Goal: Information Seeking & Learning: Learn about a topic

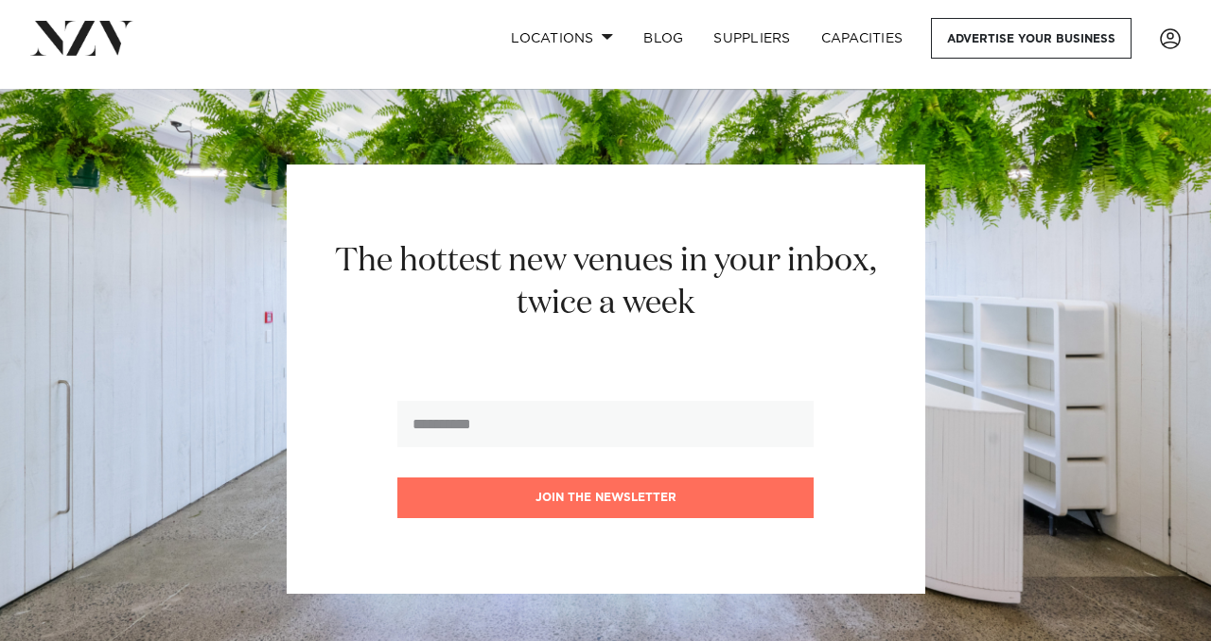
scroll to position [12954, 0]
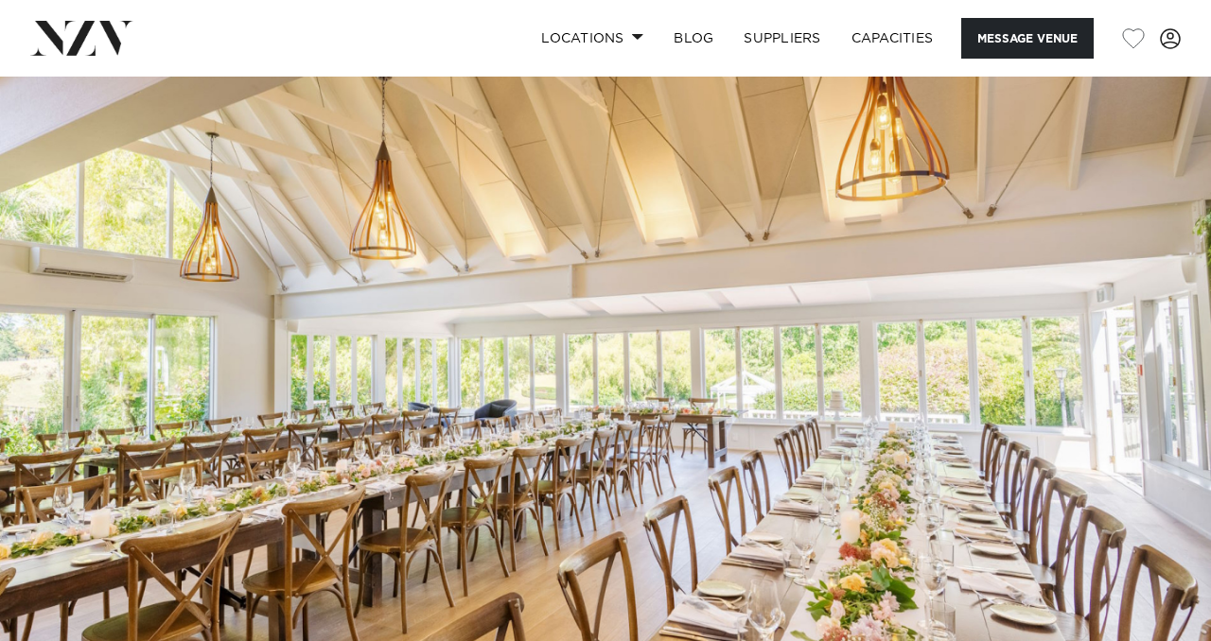
click at [578, 267] on img at bounding box center [605, 361] width 1211 height 568
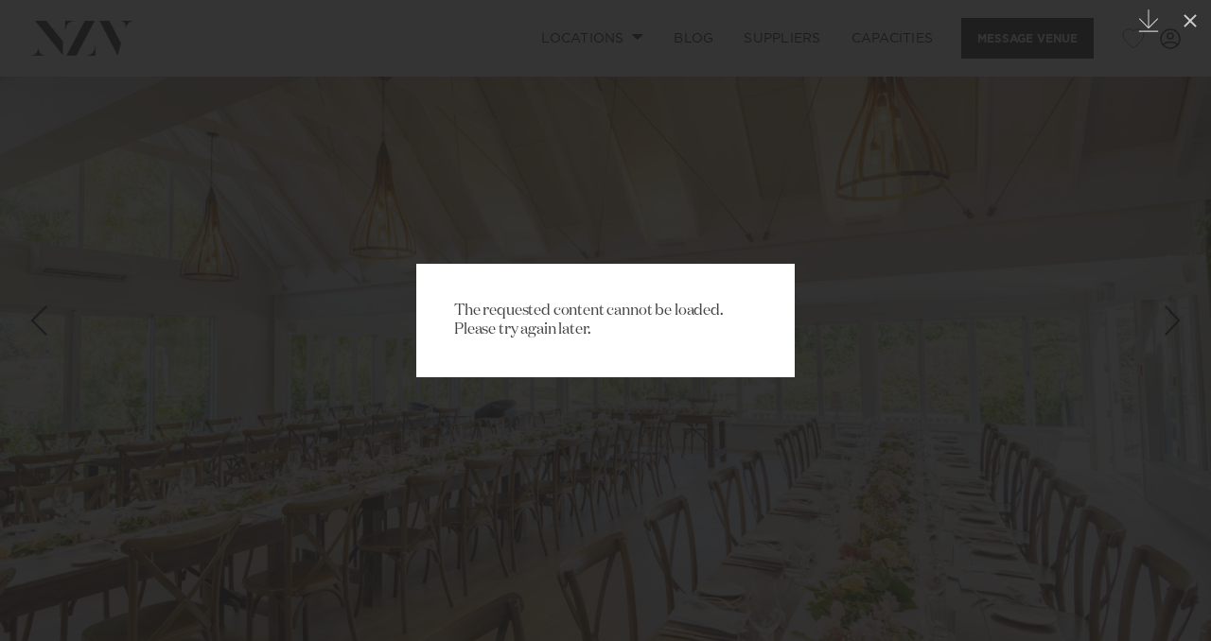
click at [859, 213] on div "The requested content cannot be loaded. Please try again later." at bounding box center [605, 320] width 1211 height 641
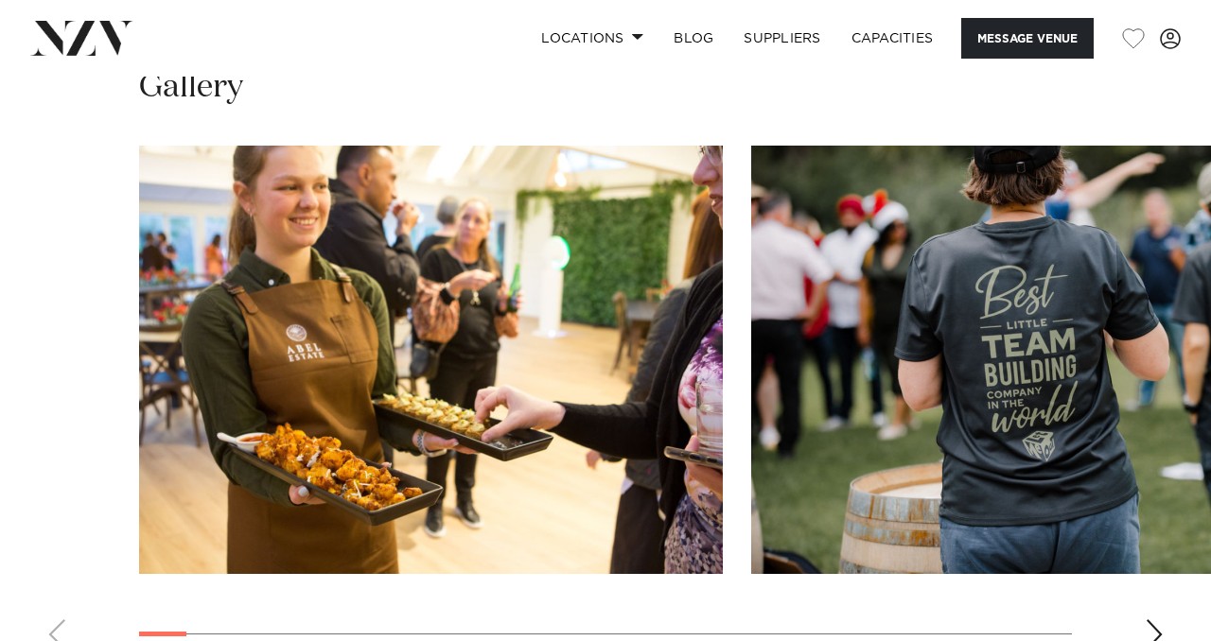
scroll to position [1818, 0]
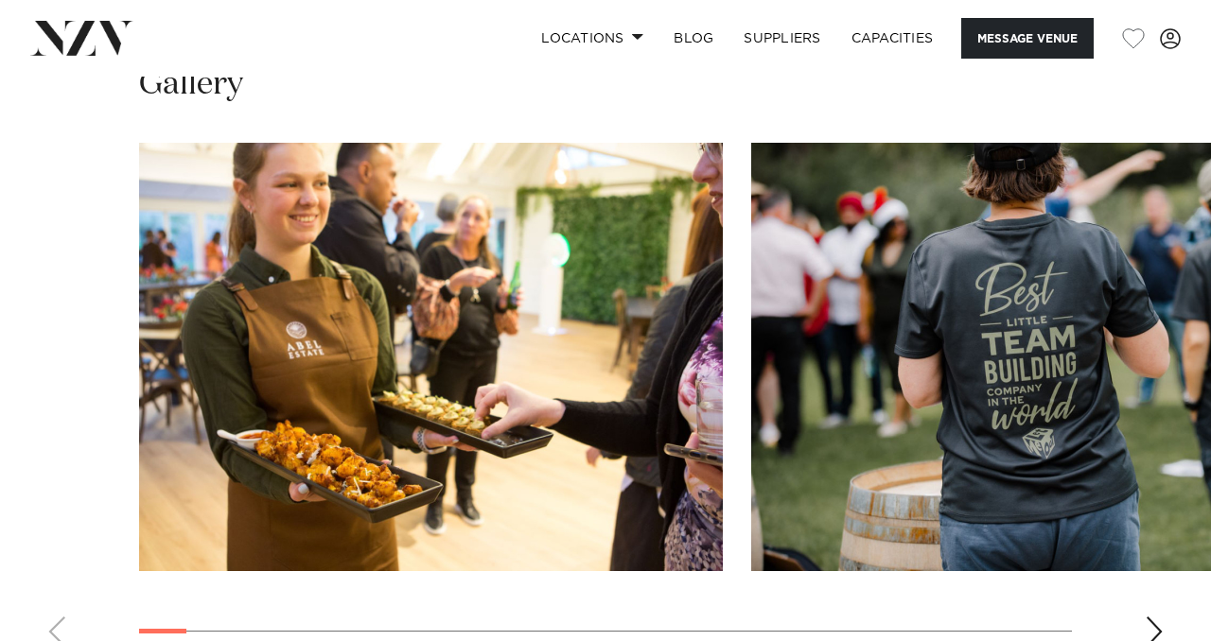
click at [1160, 617] on div "Next slide" at bounding box center [1154, 632] width 19 height 30
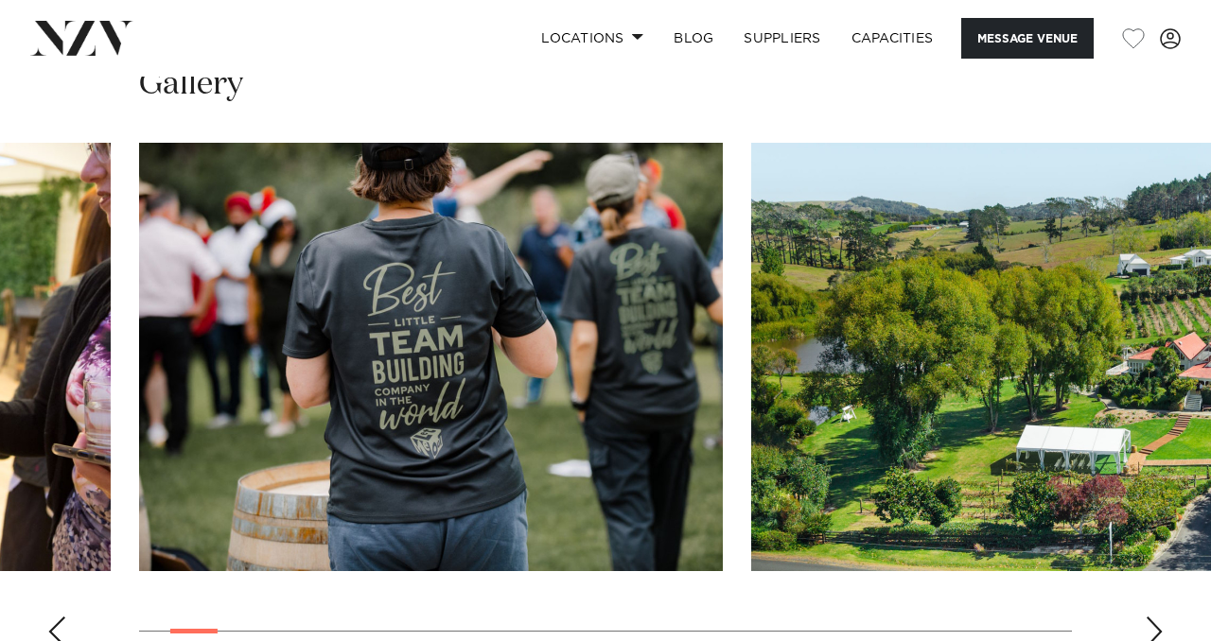
click at [1160, 617] on div "Next slide" at bounding box center [1154, 632] width 19 height 30
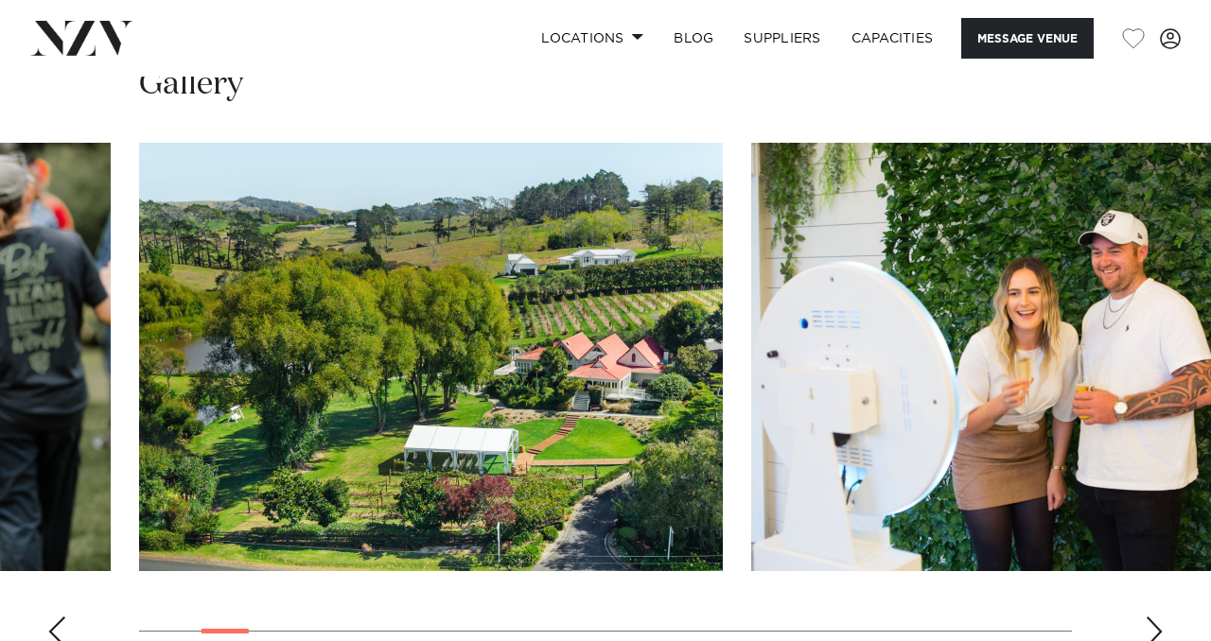
click at [1160, 617] on div "Next slide" at bounding box center [1154, 632] width 19 height 30
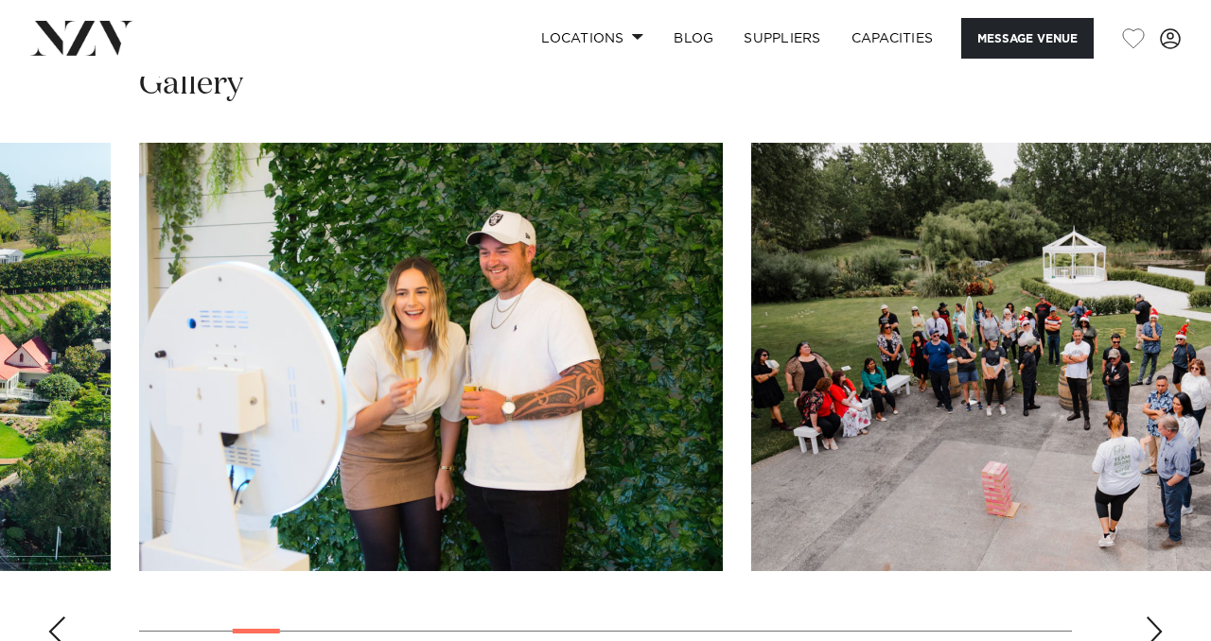
click at [1160, 617] on div "Next slide" at bounding box center [1154, 632] width 19 height 30
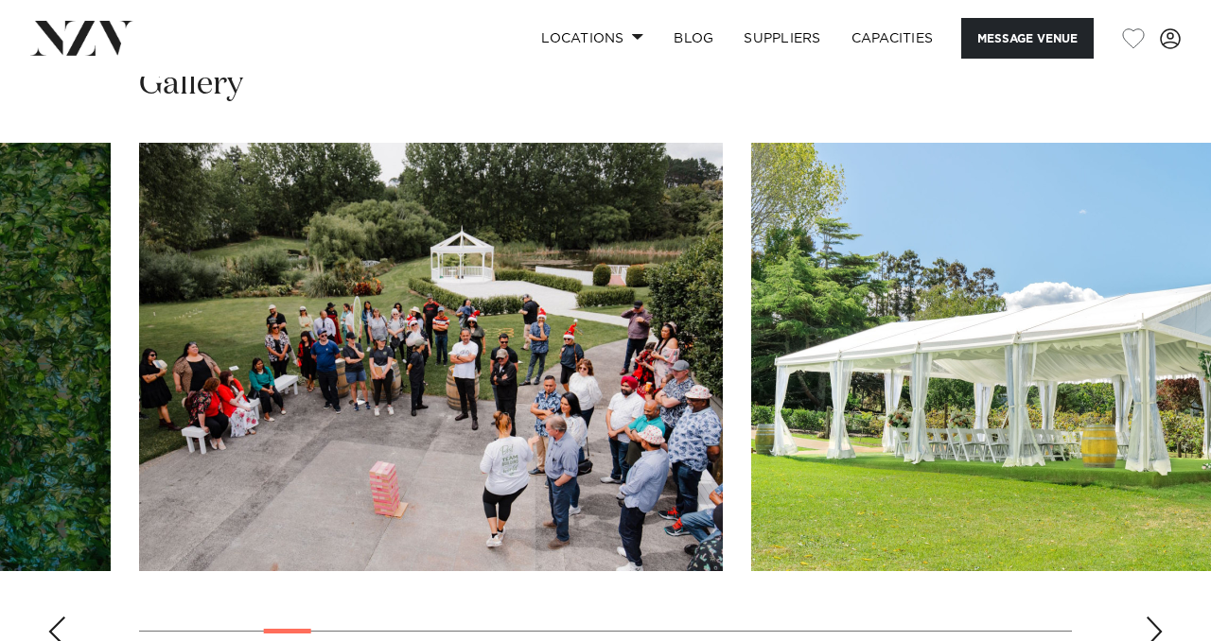
click at [1160, 617] on div "Next slide" at bounding box center [1154, 632] width 19 height 30
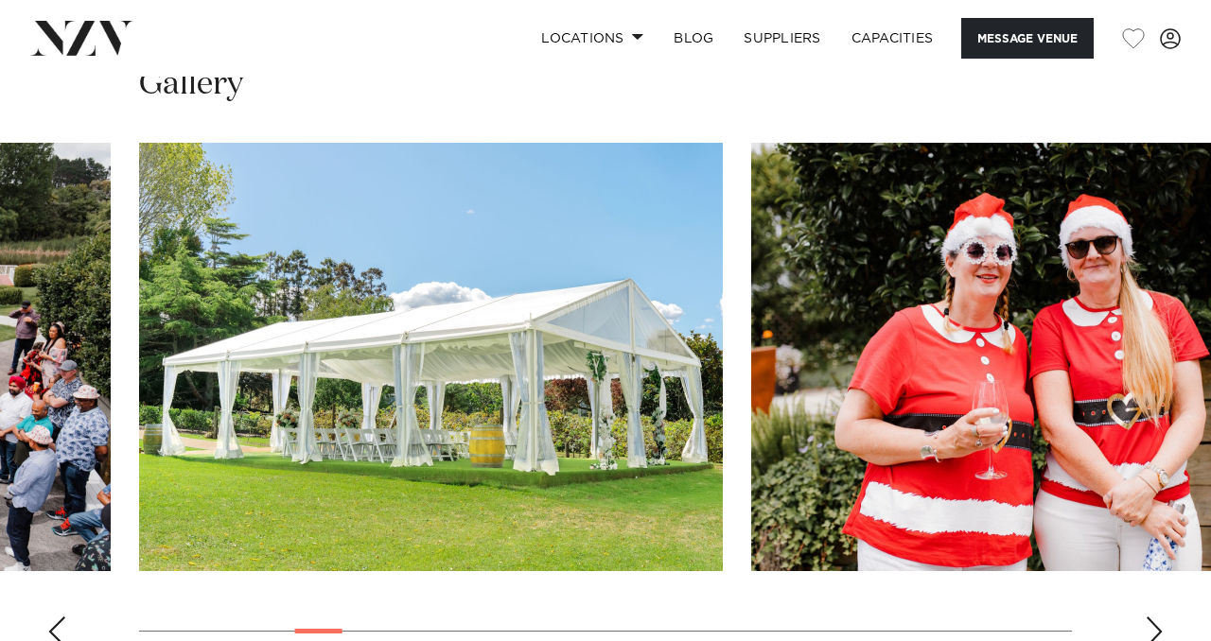
click at [1160, 617] on div "Next slide" at bounding box center [1154, 632] width 19 height 30
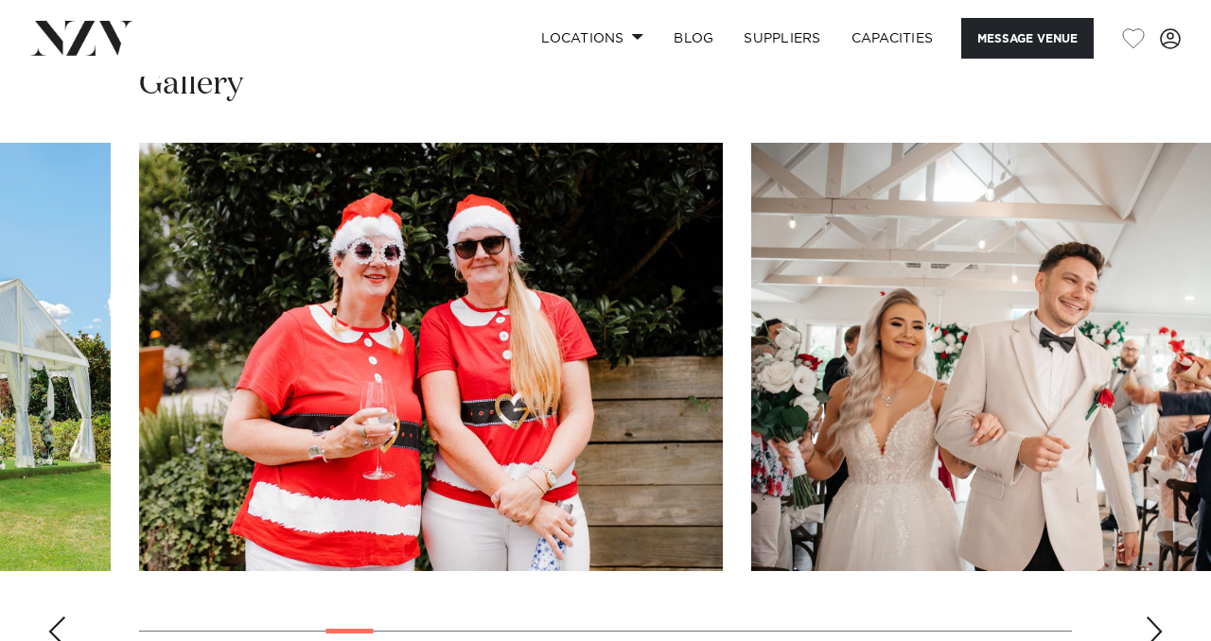
click at [1160, 617] on div "Next slide" at bounding box center [1154, 632] width 19 height 30
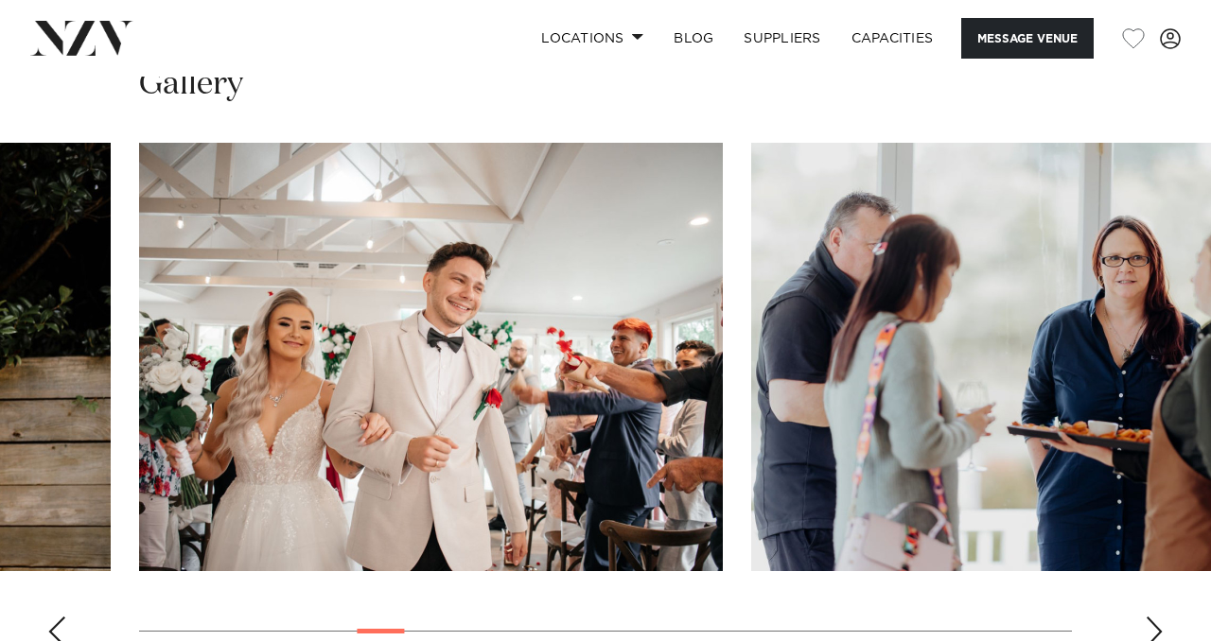
click at [1160, 617] on div "Next slide" at bounding box center [1154, 632] width 19 height 30
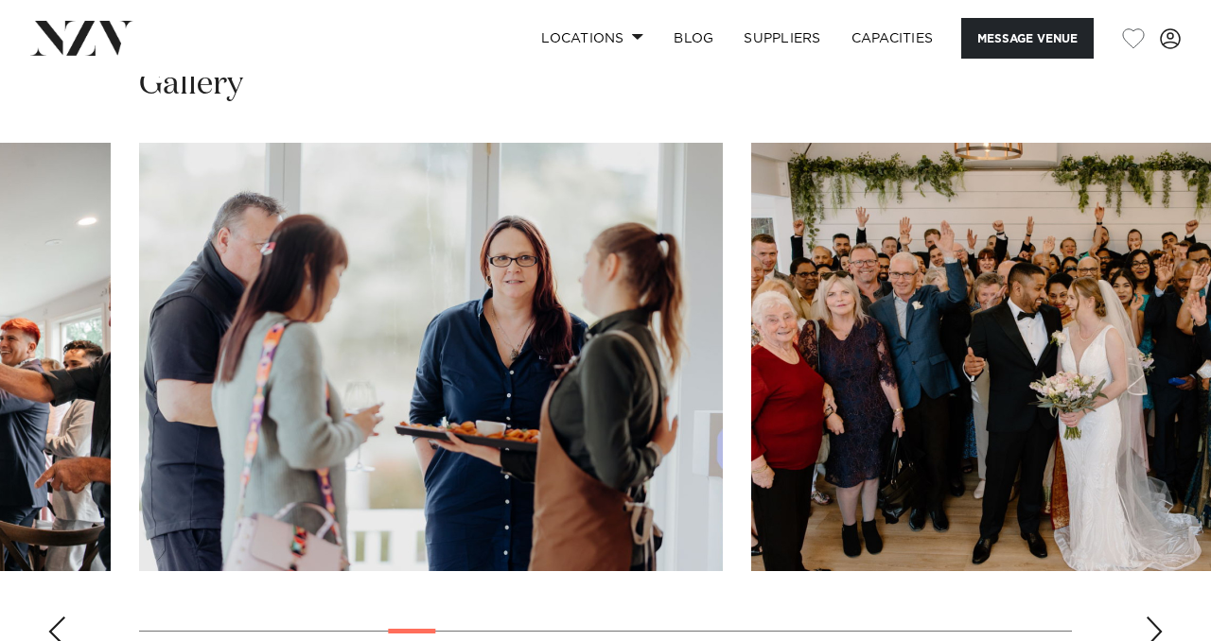
click at [1160, 617] on div "Next slide" at bounding box center [1154, 632] width 19 height 30
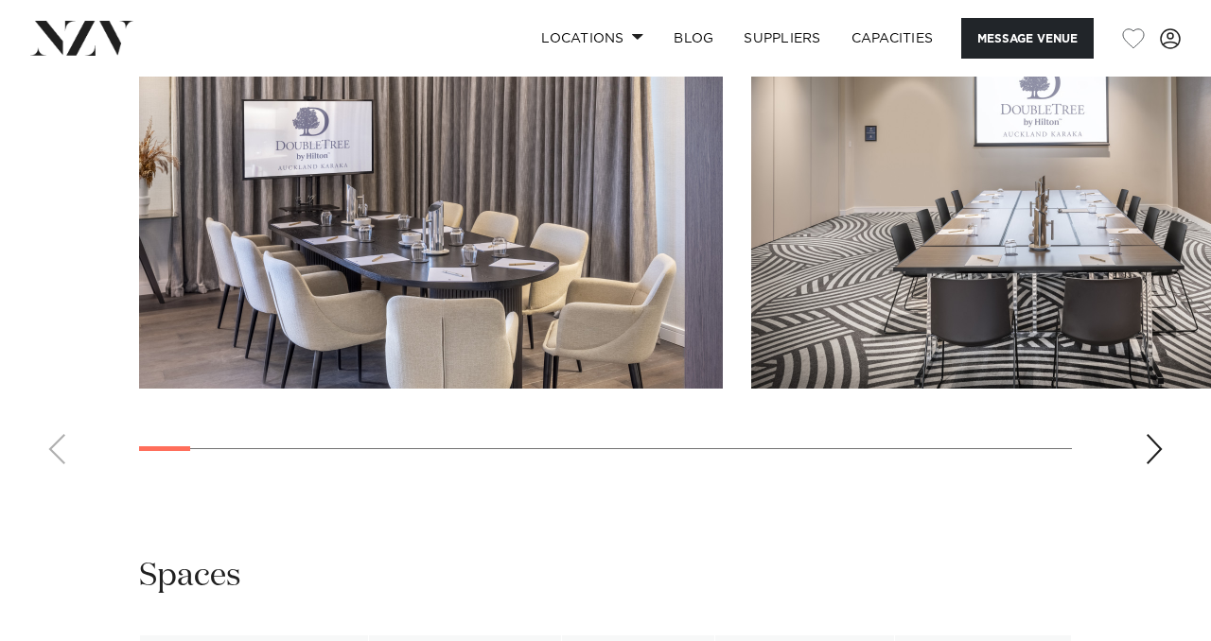
scroll to position [2162, 0]
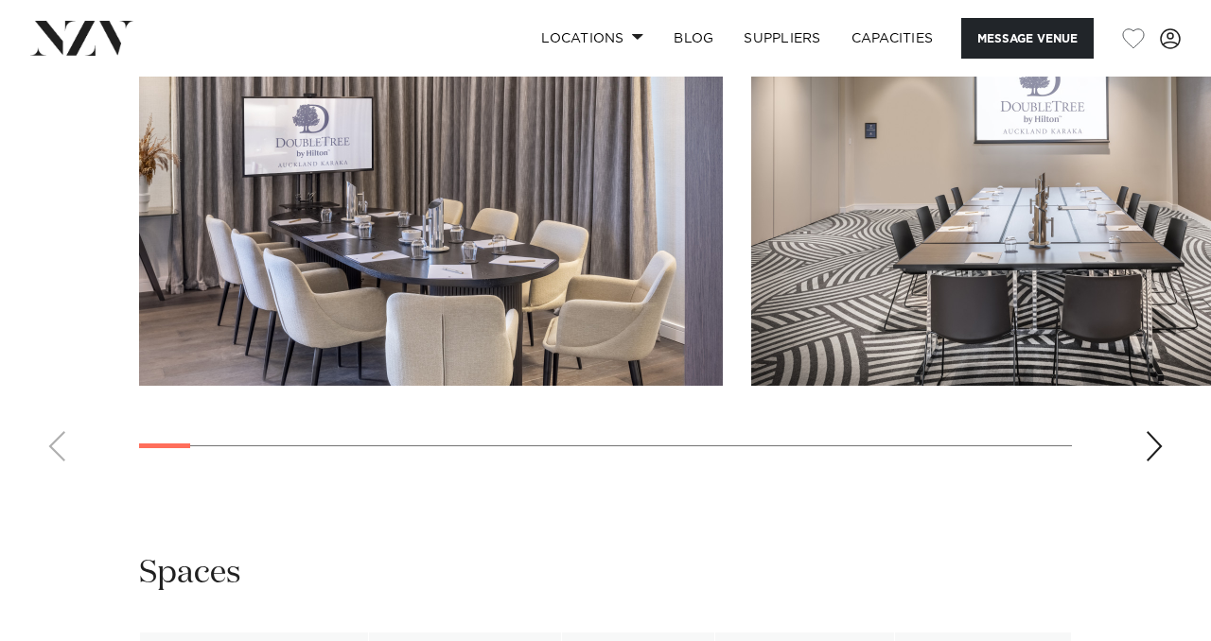
click at [1137, 477] on swiper-container at bounding box center [605, 216] width 1211 height 519
click at [1153, 462] on div "Next slide" at bounding box center [1154, 446] width 19 height 30
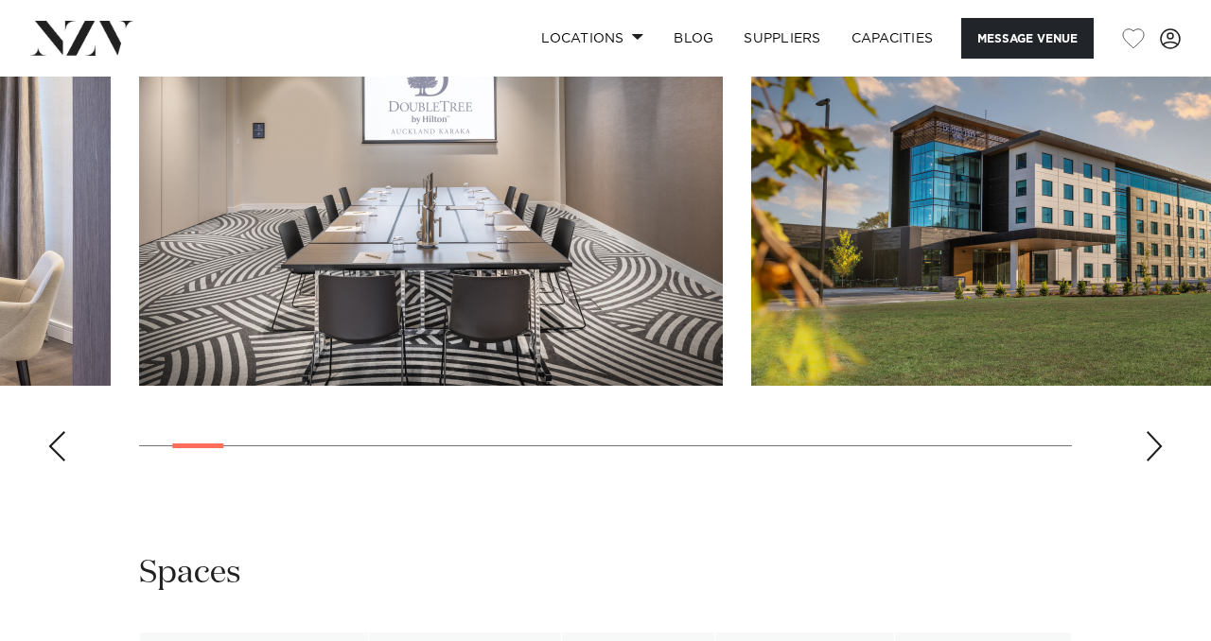
click at [1153, 462] on div "Next slide" at bounding box center [1154, 446] width 19 height 30
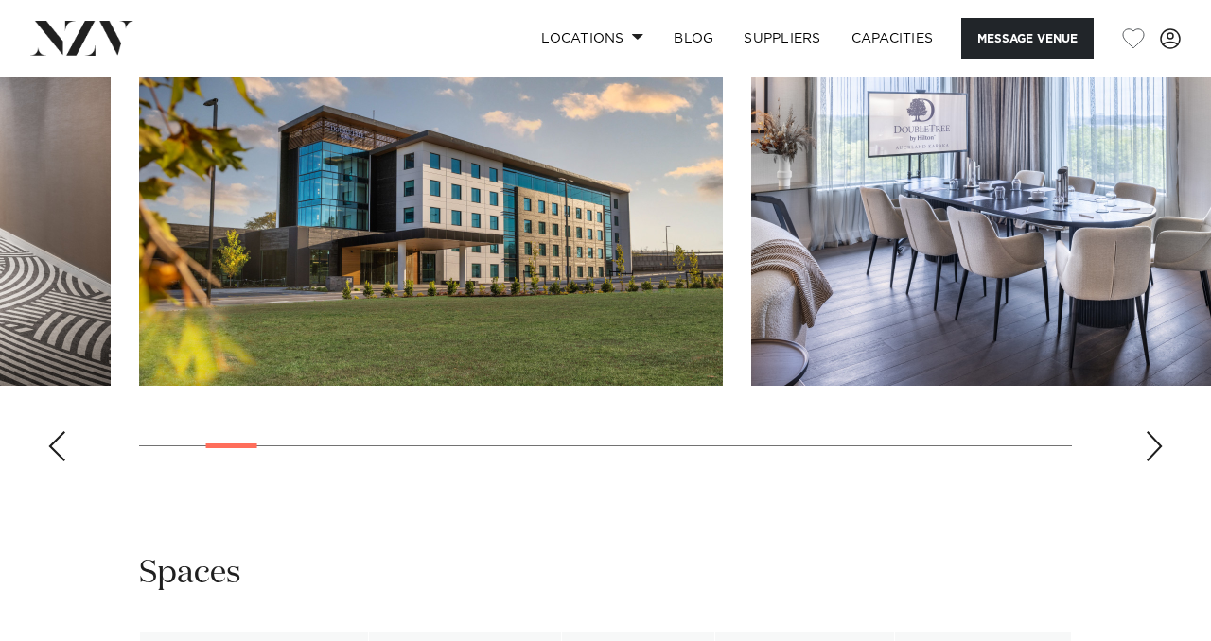
click at [1153, 462] on div "Next slide" at bounding box center [1154, 446] width 19 height 30
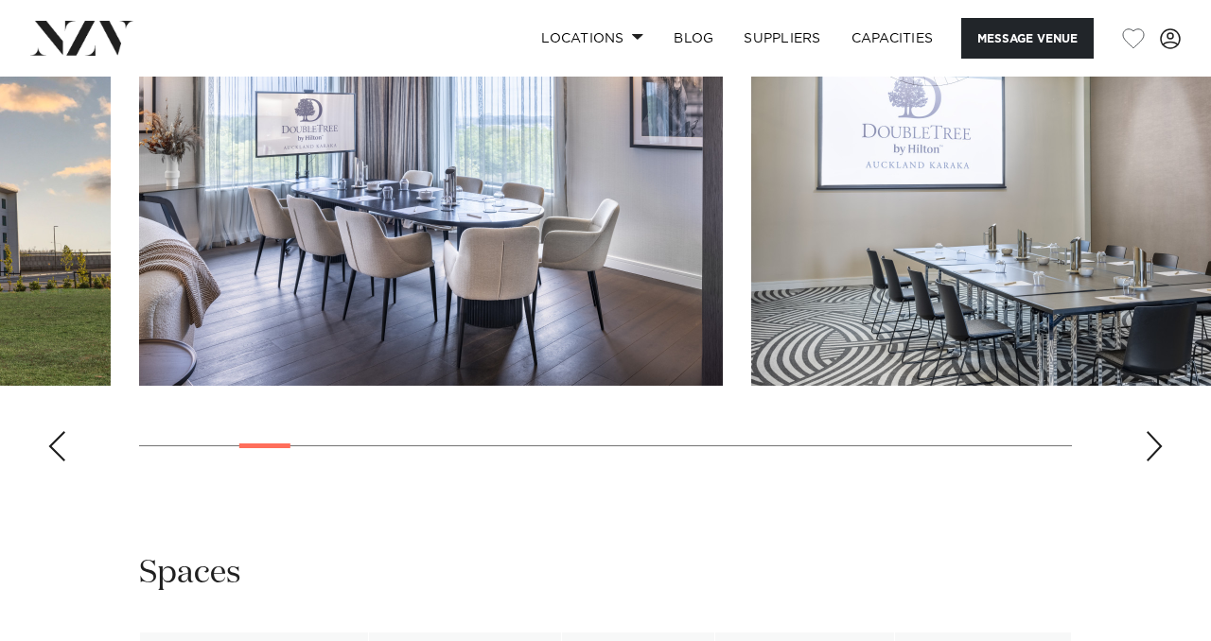
click at [1153, 462] on div "Next slide" at bounding box center [1154, 446] width 19 height 30
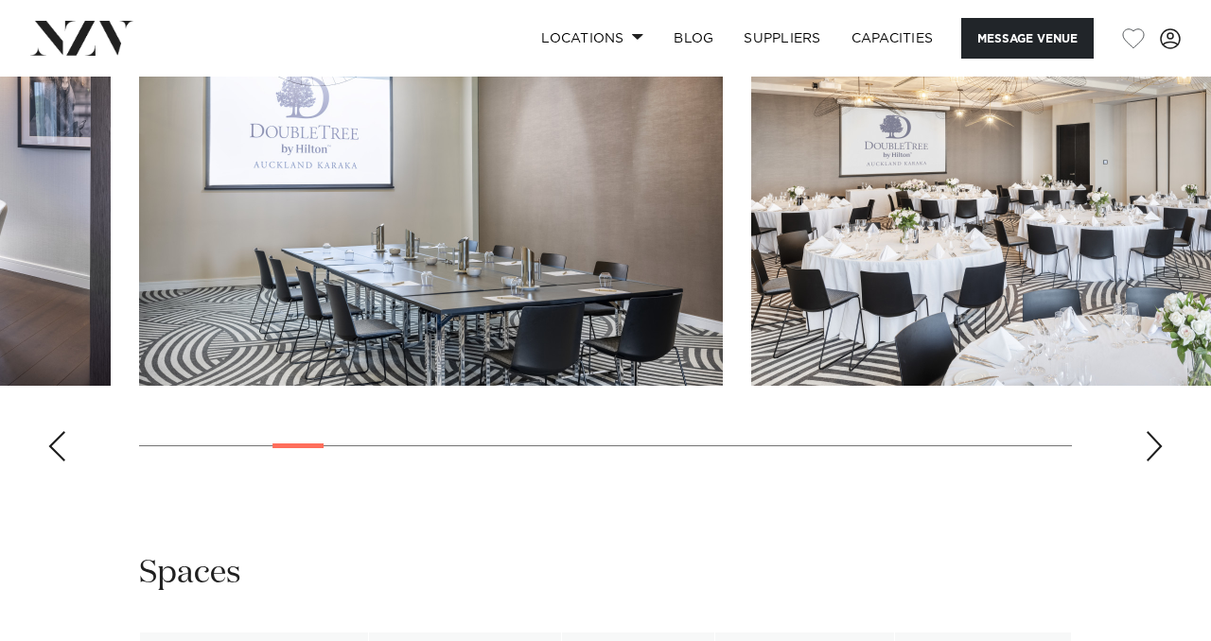
click at [1160, 462] on div "Next slide" at bounding box center [1154, 446] width 19 height 30
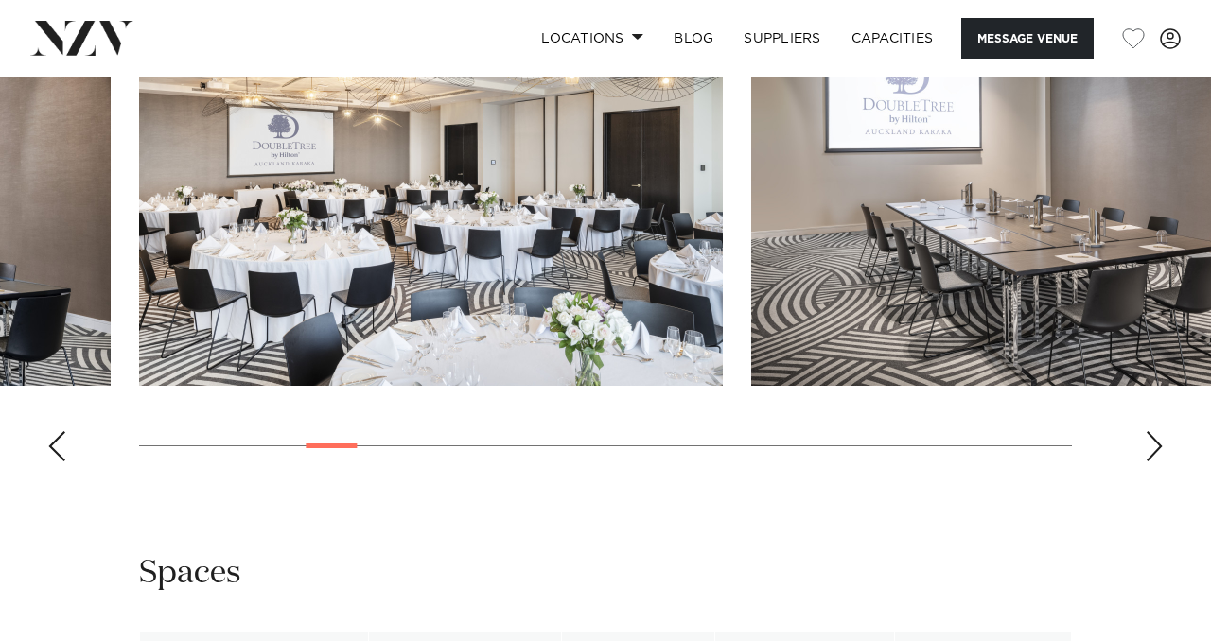
click at [1158, 462] on div "Next slide" at bounding box center [1154, 446] width 19 height 30
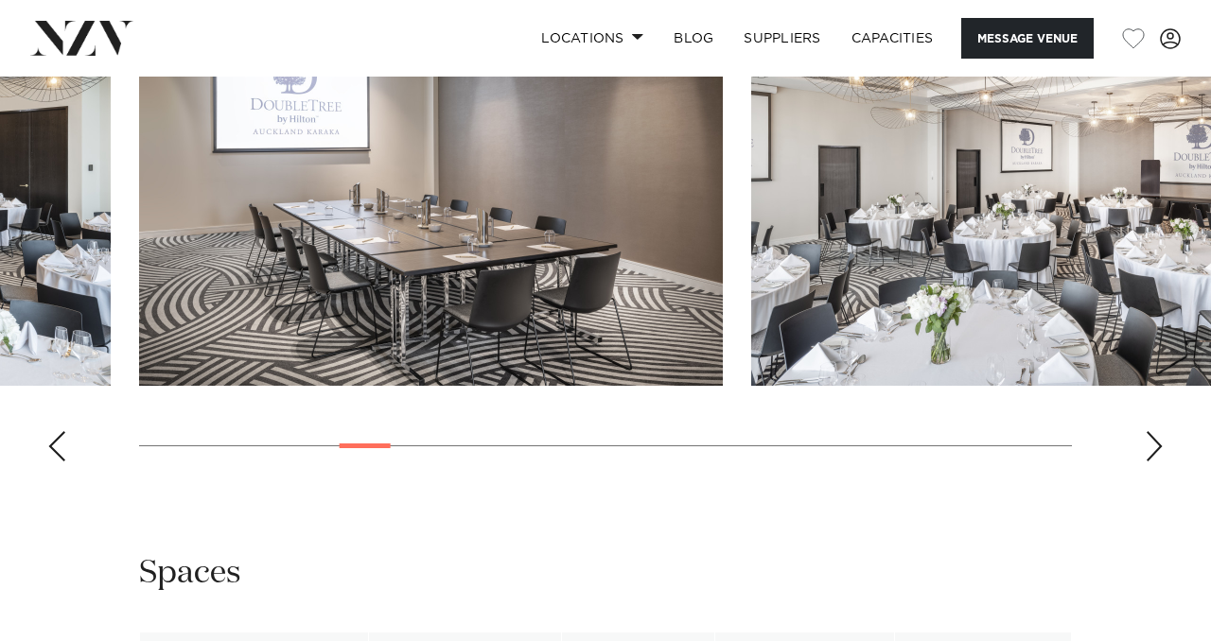
click at [1158, 462] on div "Next slide" at bounding box center [1154, 446] width 19 height 30
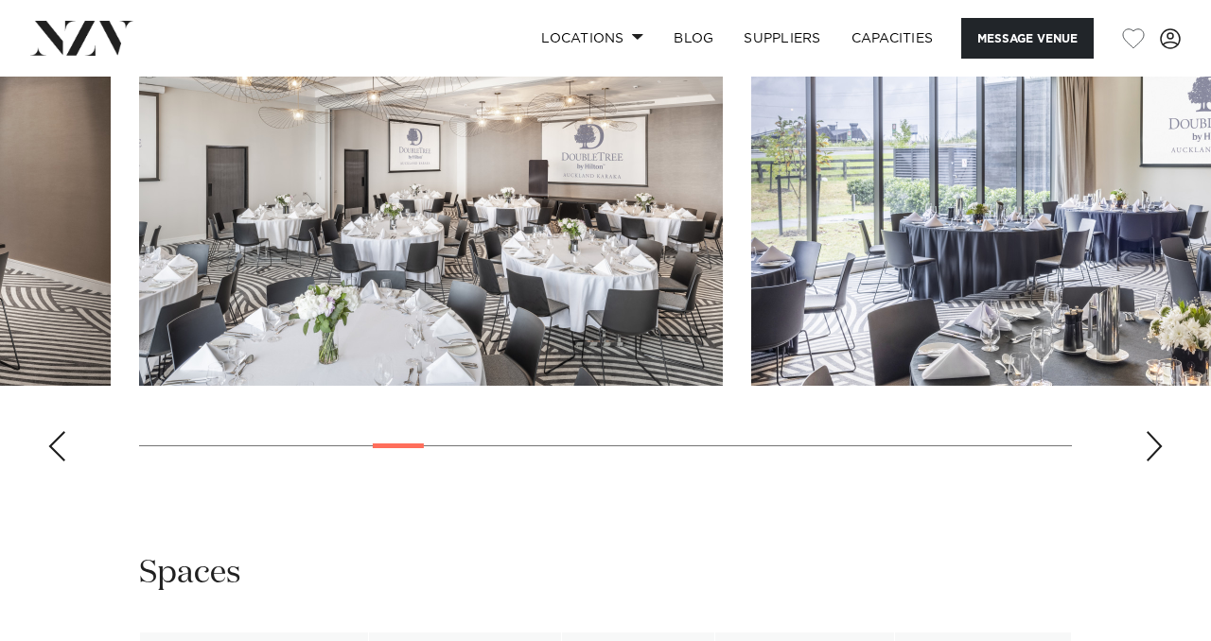
click at [1158, 462] on div "Next slide" at bounding box center [1154, 446] width 19 height 30
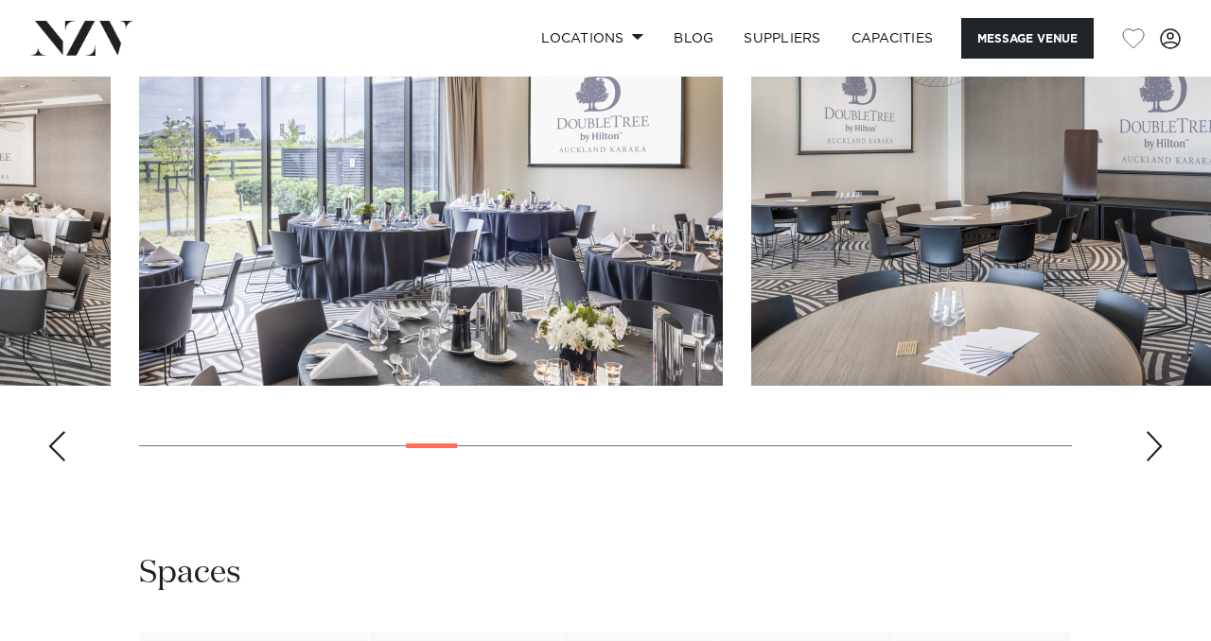
click at [1158, 462] on div "Next slide" at bounding box center [1154, 446] width 19 height 30
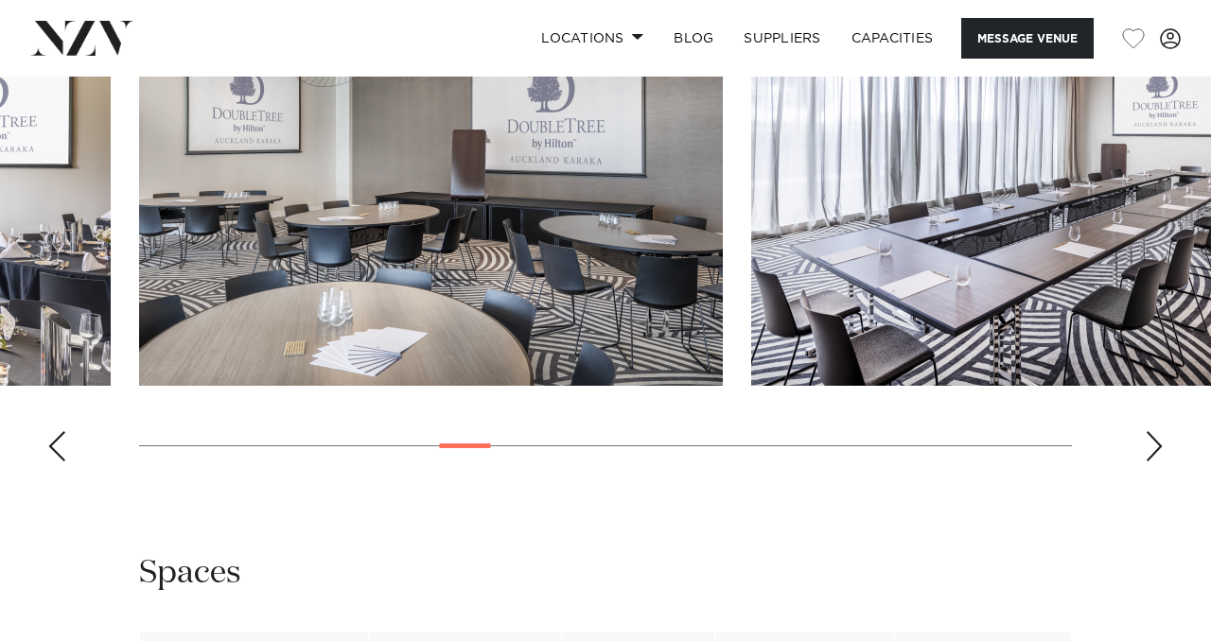
click at [1158, 462] on div "Next slide" at bounding box center [1154, 446] width 19 height 30
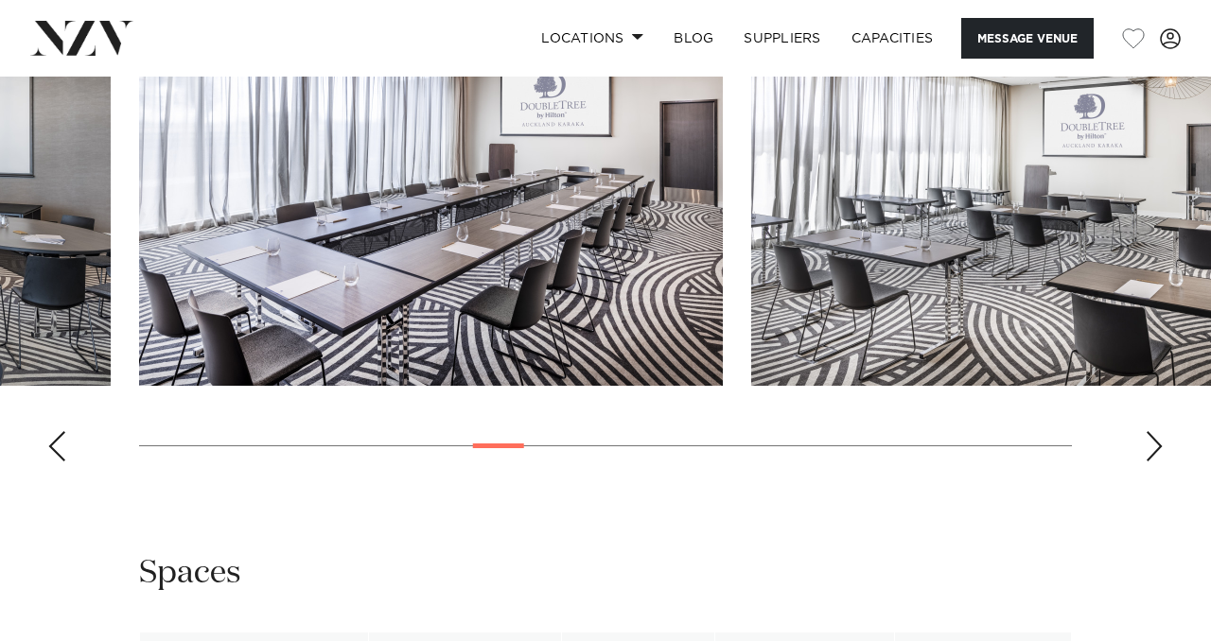
click at [1158, 462] on div "Next slide" at bounding box center [1154, 446] width 19 height 30
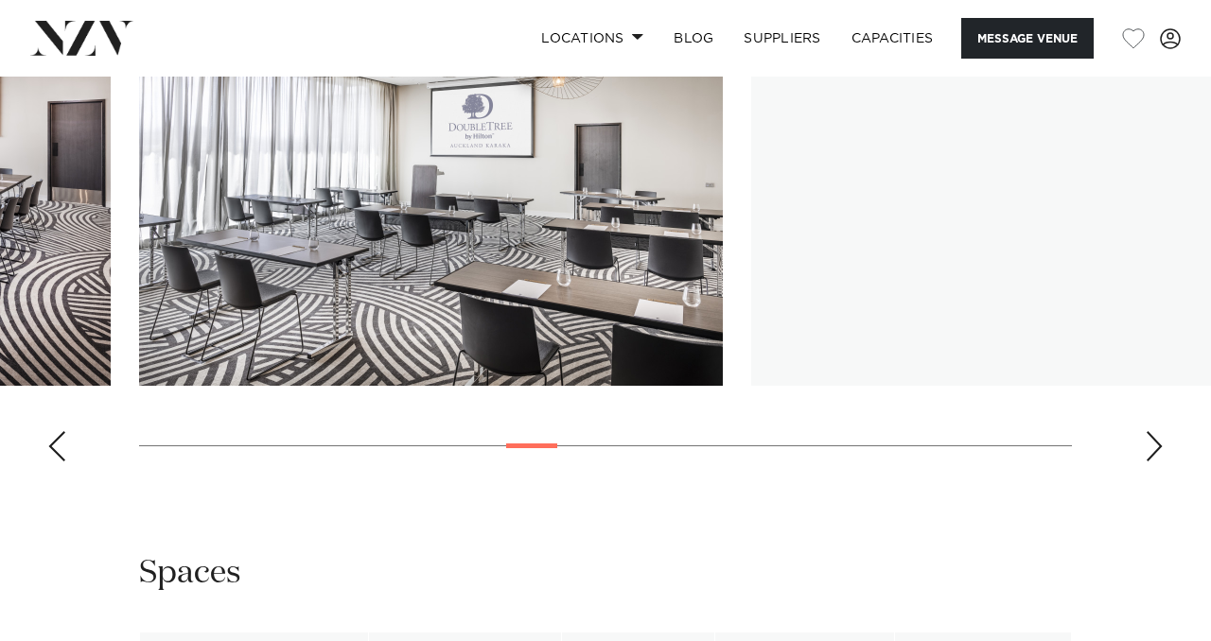
click at [1158, 462] on div "Next slide" at bounding box center [1154, 446] width 19 height 30
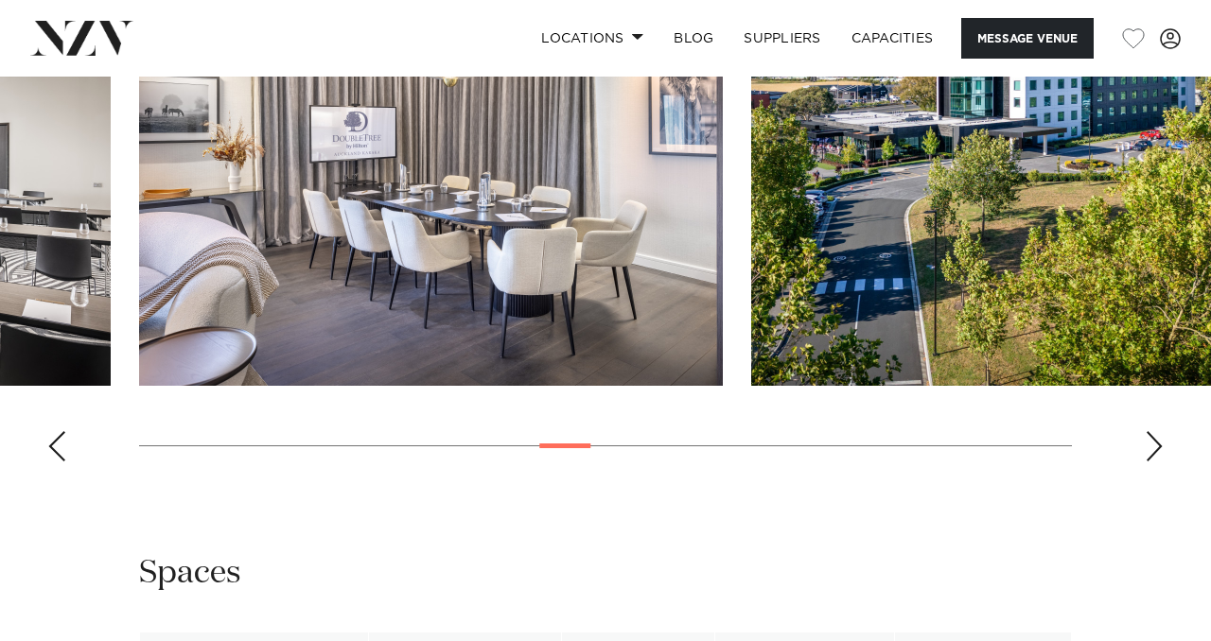
click at [1158, 462] on div "Next slide" at bounding box center [1154, 446] width 19 height 30
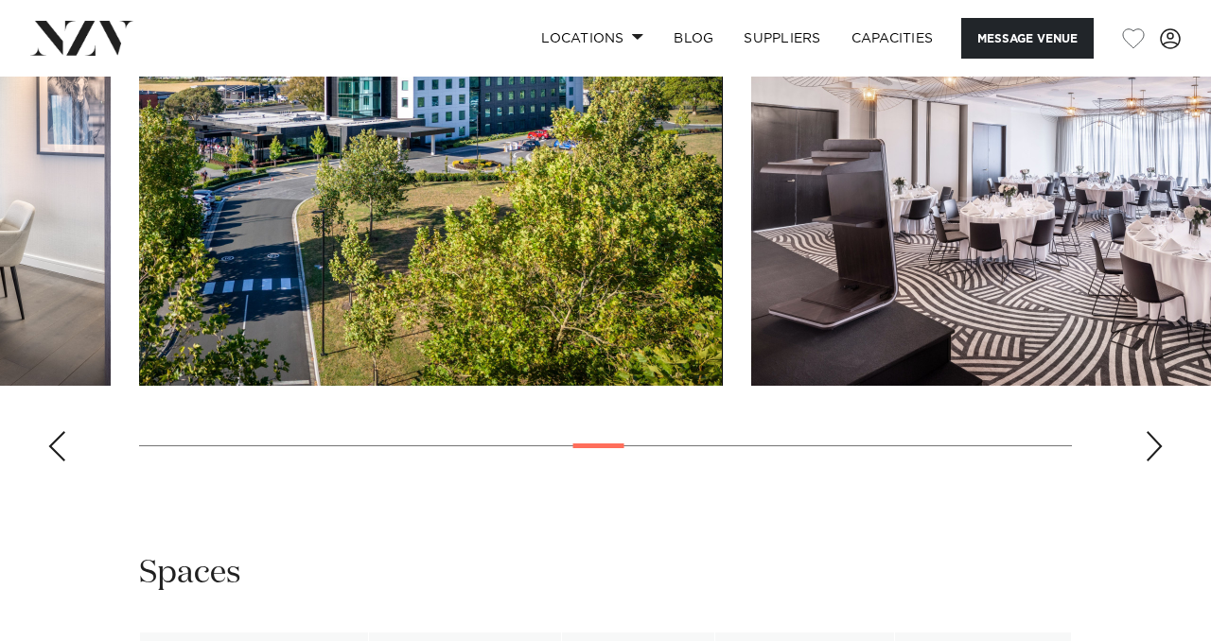
click at [1158, 462] on div "Next slide" at bounding box center [1154, 446] width 19 height 30
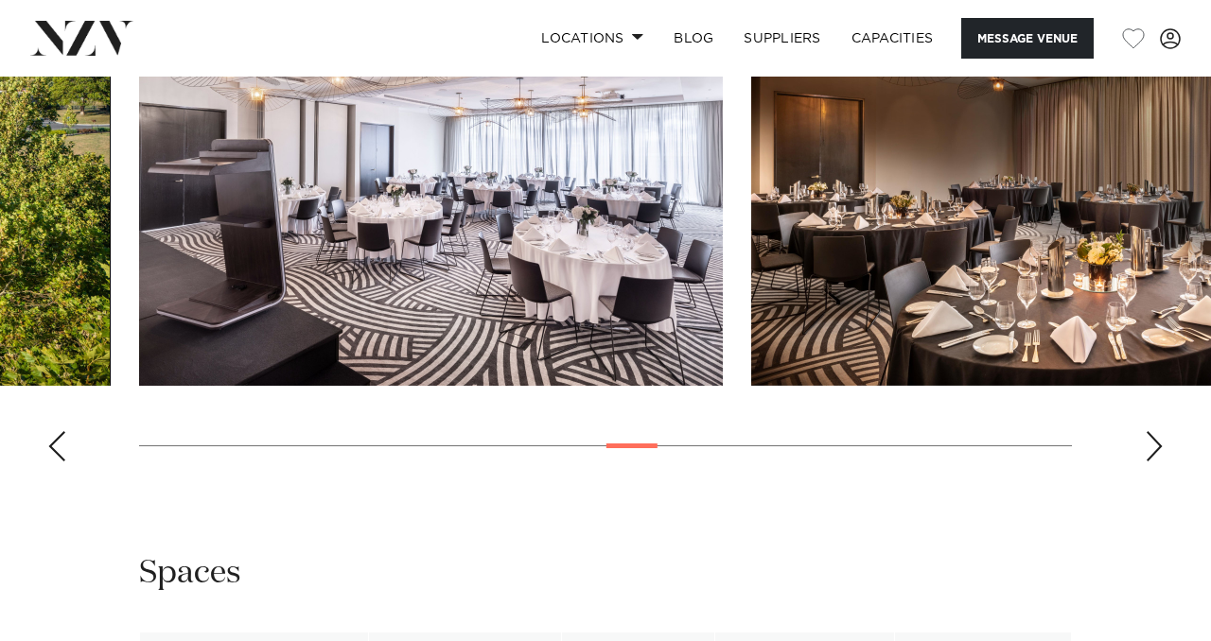
click at [1158, 462] on div "Next slide" at bounding box center [1154, 446] width 19 height 30
